Goal: Find specific page/section: Find specific page/section

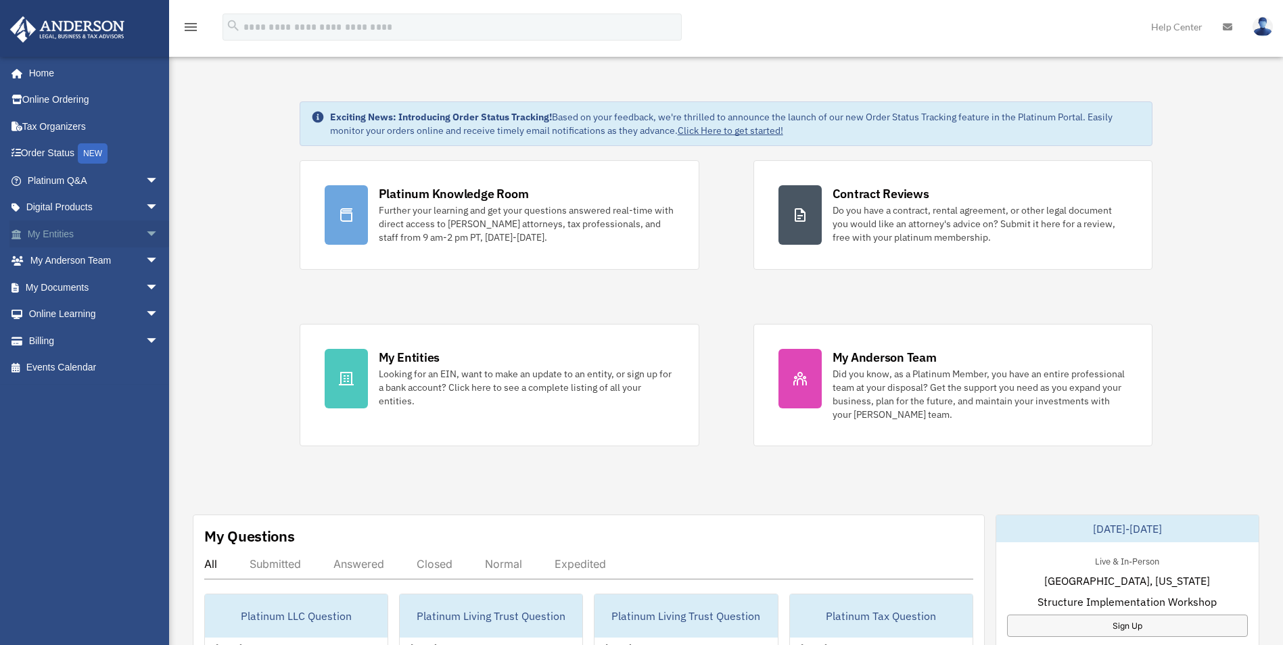
click at [145, 234] on span "arrow_drop_down" at bounding box center [158, 234] width 27 height 28
click at [145, 237] on span "arrow_drop_down" at bounding box center [158, 234] width 27 height 28
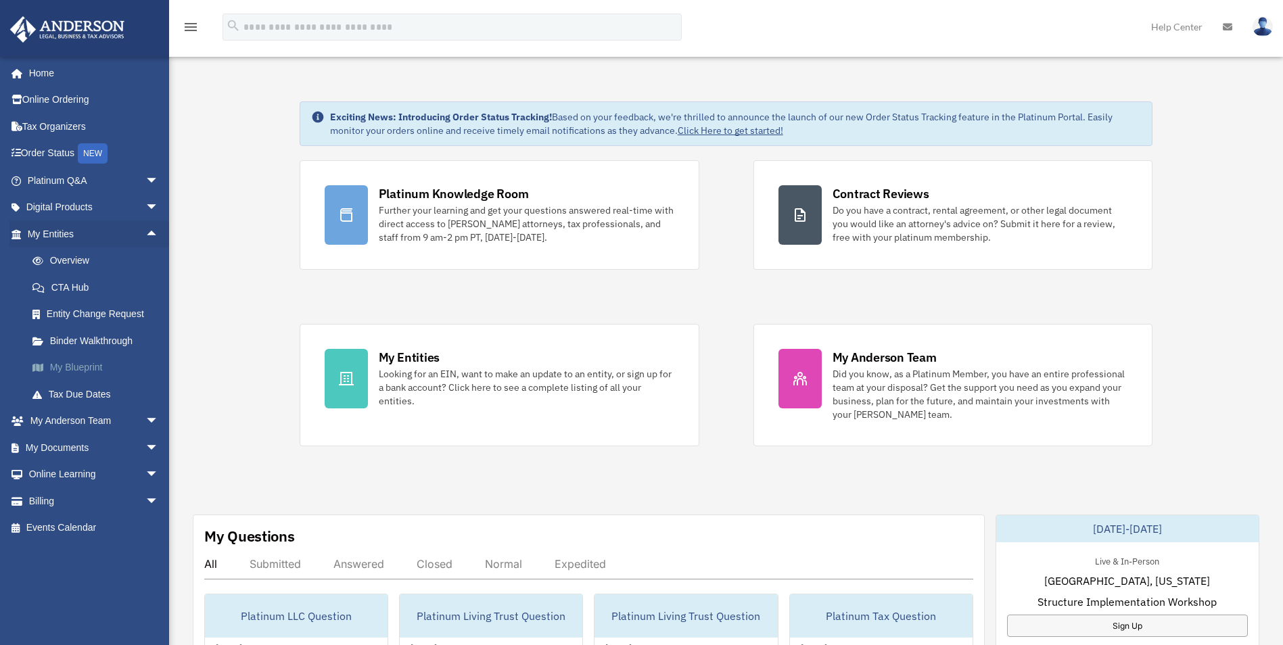
click at [106, 367] on link "My Blueprint" at bounding box center [99, 367] width 160 height 27
